Goal: Check status

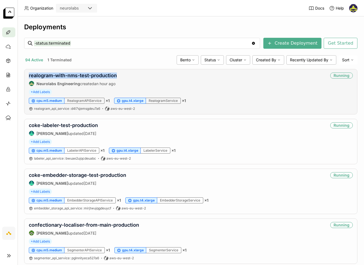
drag, startPoint x: 124, startPoint y: 76, endPoint x: 28, endPoint y: 75, distance: 95.6
click at [28, 75] on div "realogram-with-nms-test-production Neurolabs Engineering created an hour ago Ru…" at bounding box center [190, 91] width 333 height 45
copy link "realogram-with-nms-test-production"
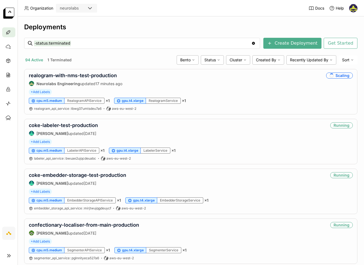
click at [85, 75] on link "realogram-with-nms-test-production" at bounding box center [73, 76] width 88 height 6
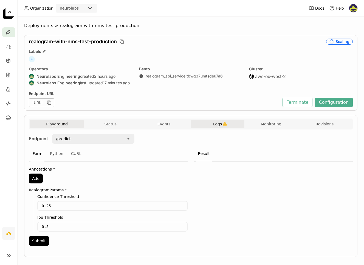
click at [212, 127] on button "Logs" at bounding box center [217, 124] width 53 height 8
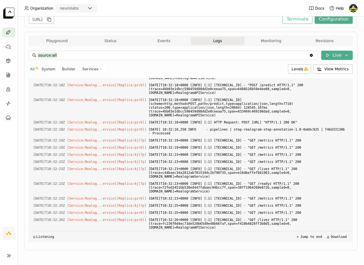
scroll to position [1490, 0]
